Goal: Task Accomplishment & Management: Use online tool/utility

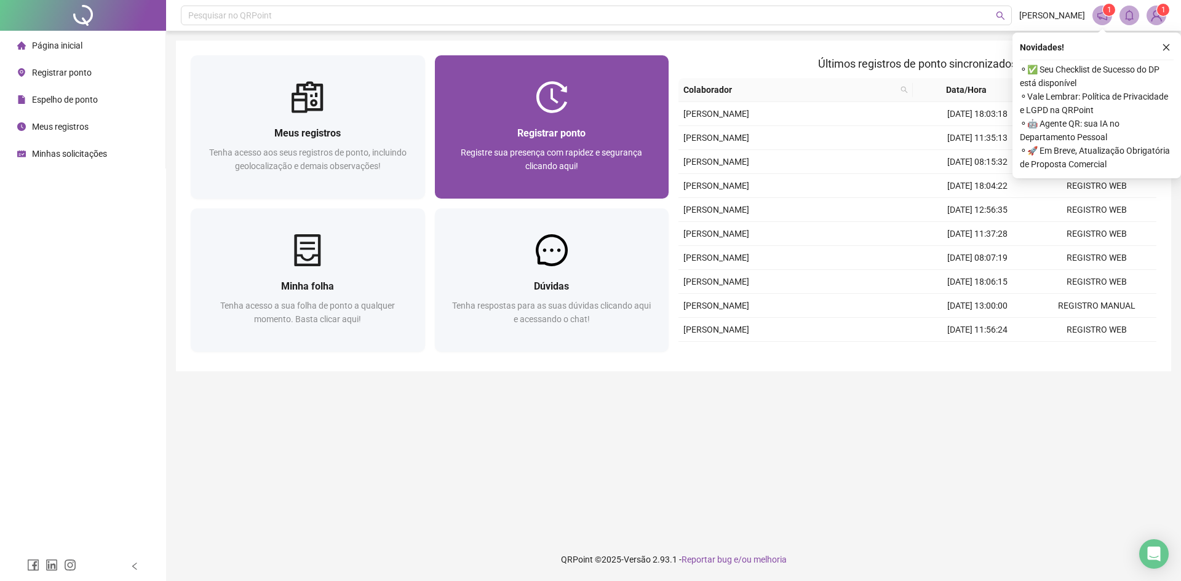
click at [533, 137] on span "Registrar ponto" at bounding box center [551, 133] width 68 height 12
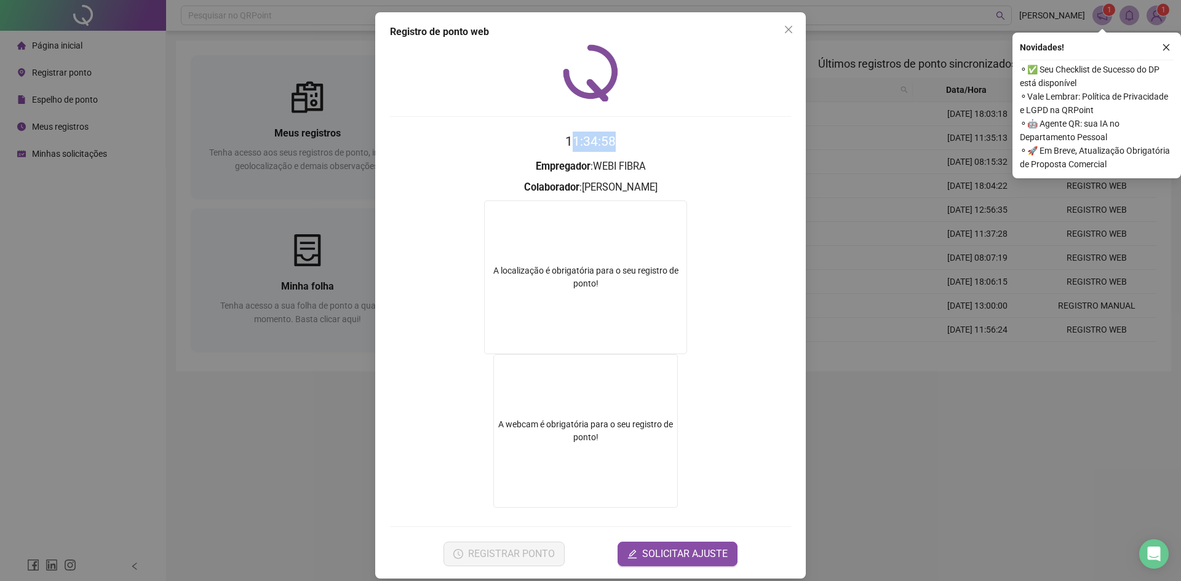
drag, startPoint x: 568, startPoint y: 142, endPoint x: 649, endPoint y: 142, distance: 81.2
click at [649, 142] on h2 "11:34:58" at bounding box center [590, 142] width 401 height 20
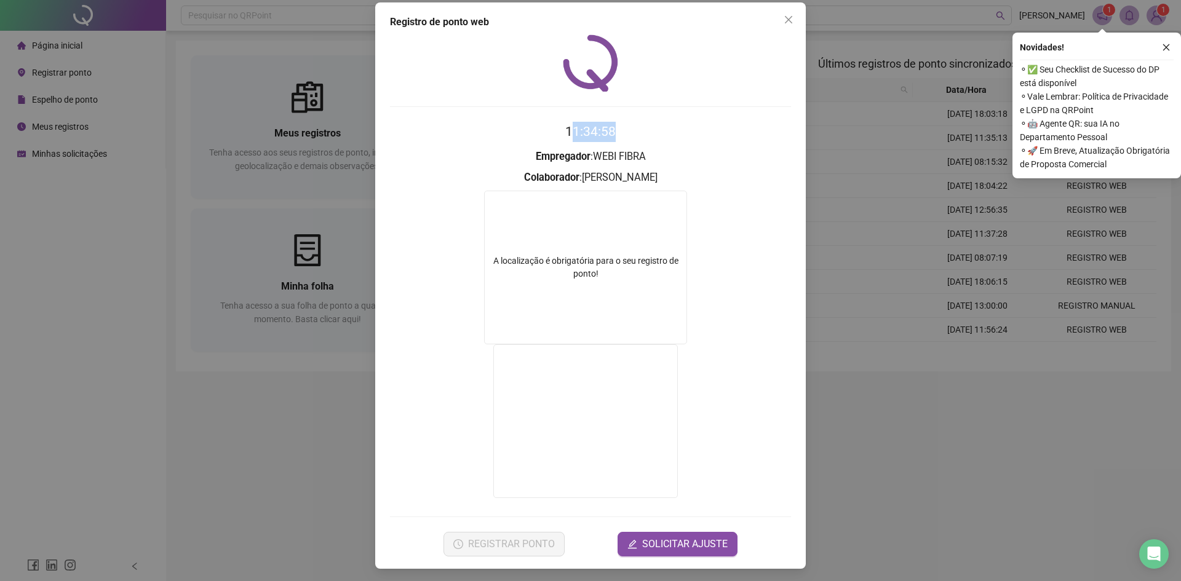
scroll to position [12, 0]
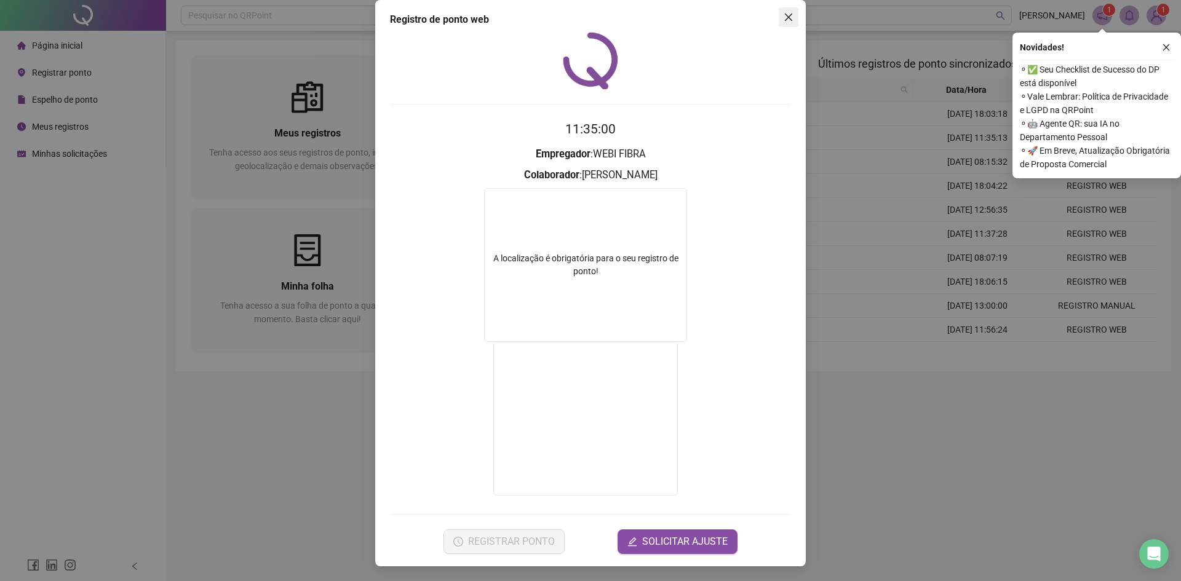
click at [796, 9] on div "Registro de ponto web 11:35:00 Empregador : WEBI FIBRA Colaborador : [PERSON_NA…" at bounding box center [590, 283] width 430 height 566
click at [785, 14] on icon "close" at bounding box center [788, 17] width 10 height 10
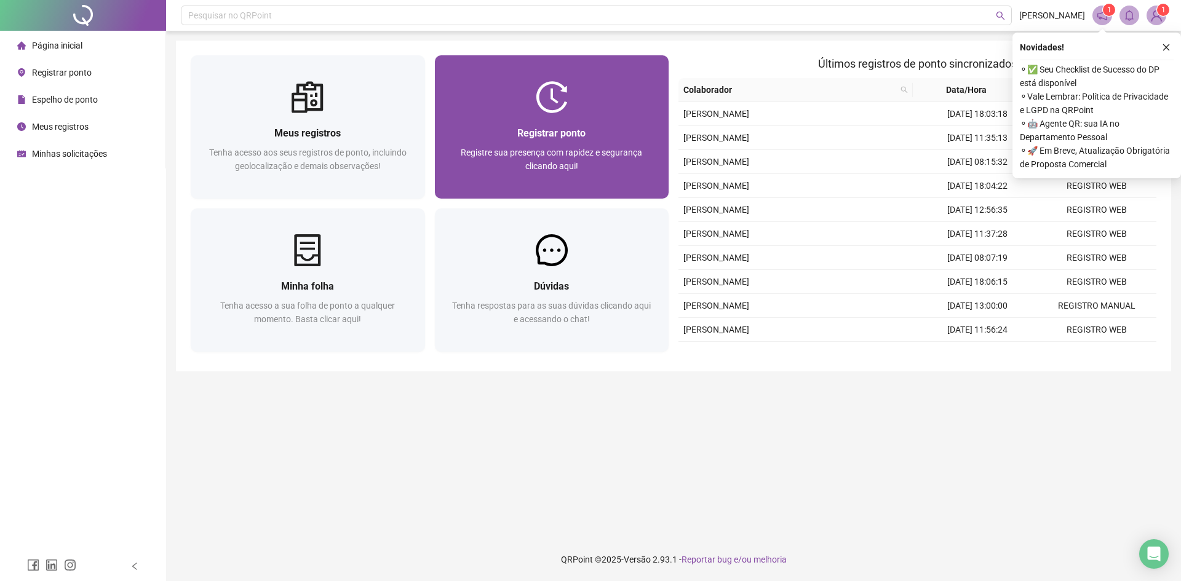
click at [508, 140] on div "Registrar ponto" at bounding box center [552, 132] width 205 height 15
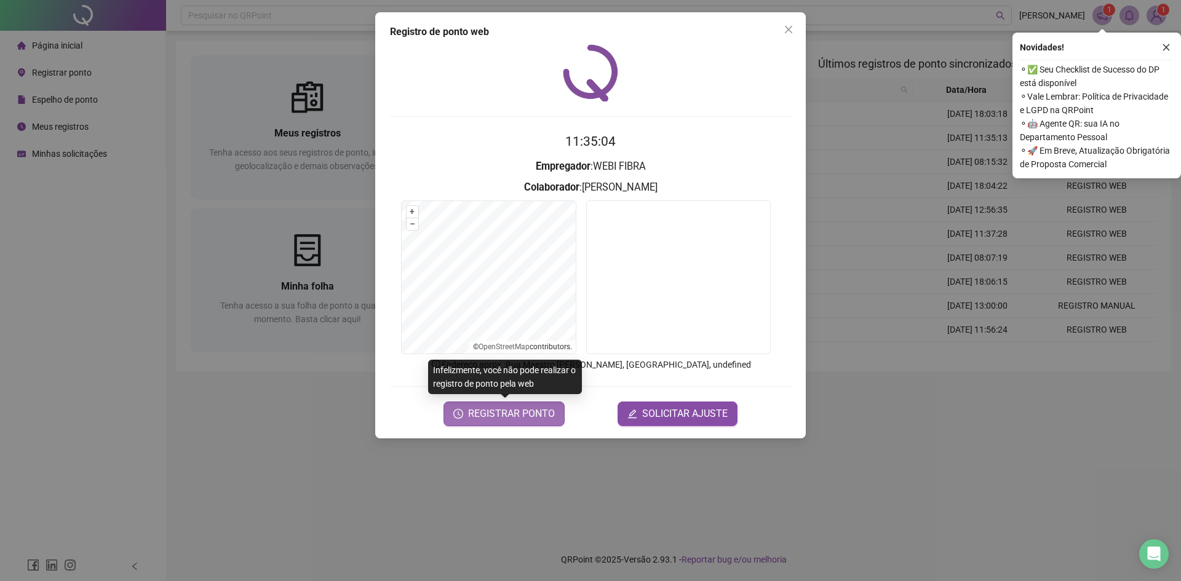
click at [493, 408] on span "REGISTRAR PONTO" at bounding box center [511, 413] width 87 height 15
